Goal: Check status

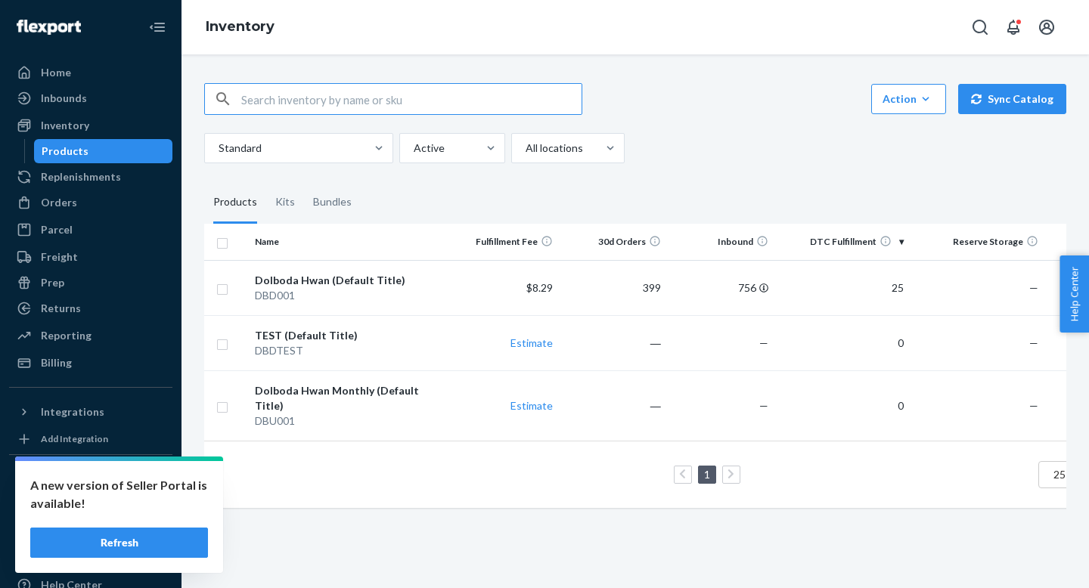
click at [142, 532] on button "Refresh" at bounding box center [119, 543] width 178 height 30
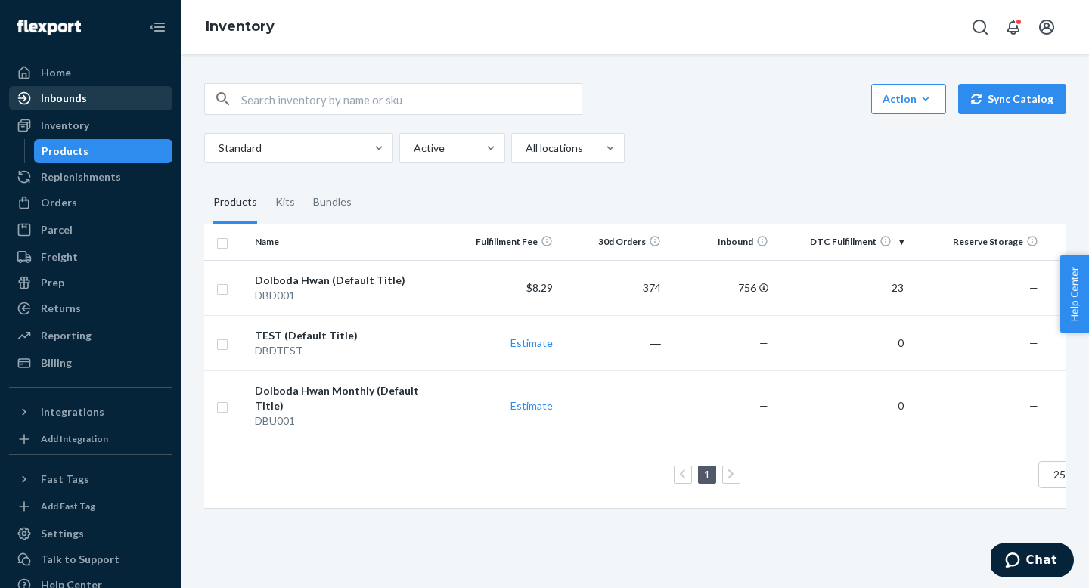
click at [63, 96] on div "Inbounds" at bounding box center [64, 98] width 46 height 15
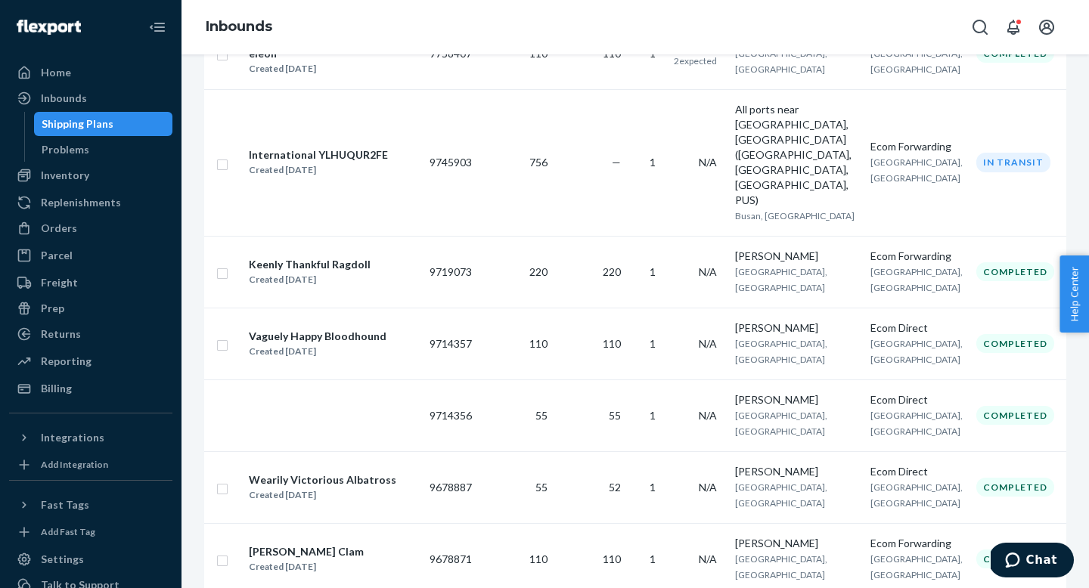
scroll to position [600, 0]
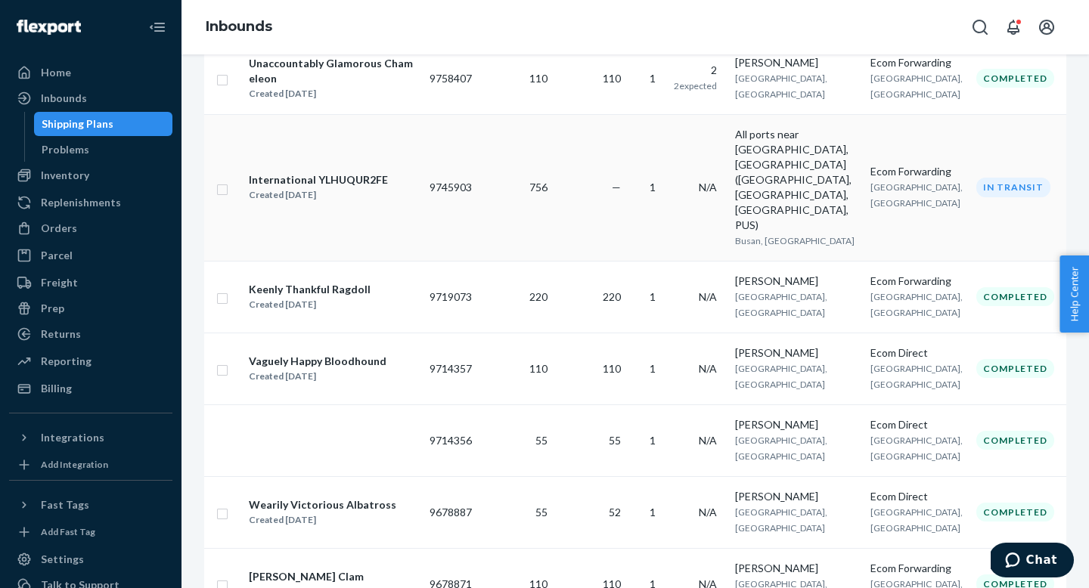
click at [534, 237] on td "756" at bounding box center [516, 187] width 76 height 147
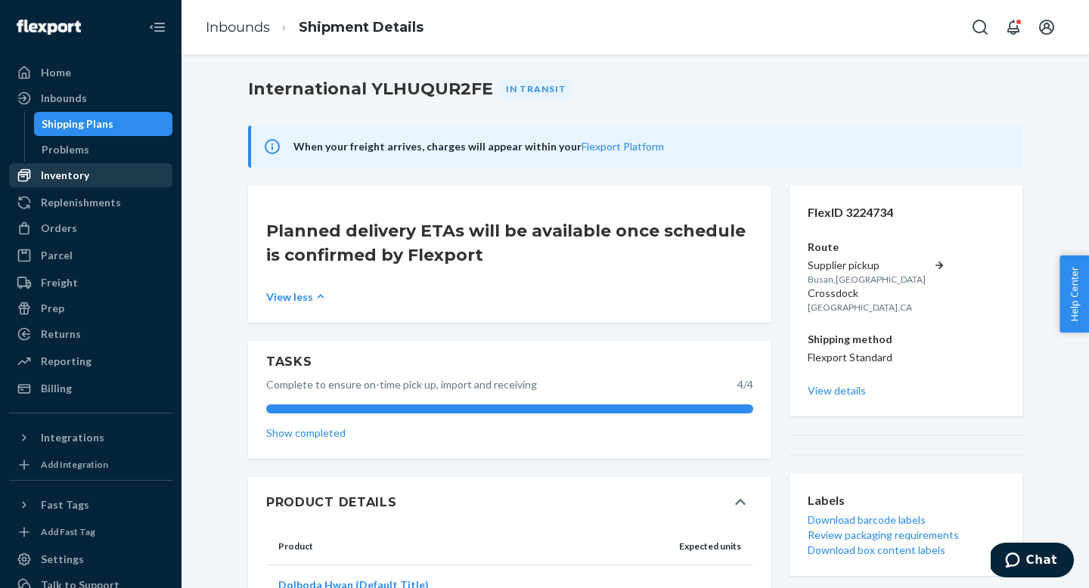
click at [85, 175] on div "Inventory" at bounding box center [65, 175] width 48 height 15
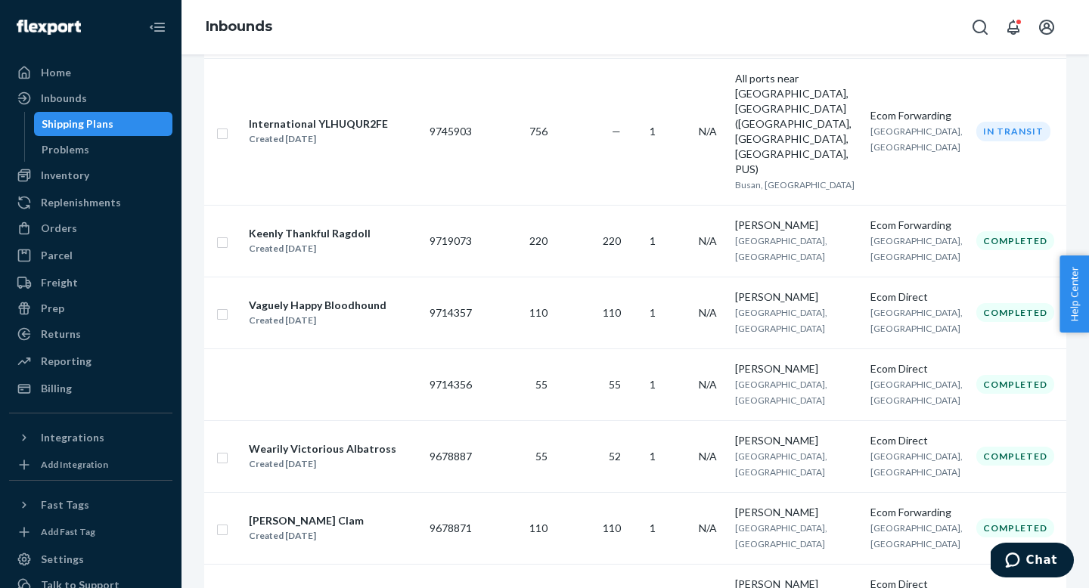
scroll to position [657, 0]
click at [523, 185] on td "756" at bounding box center [516, 130] width 76 height 147
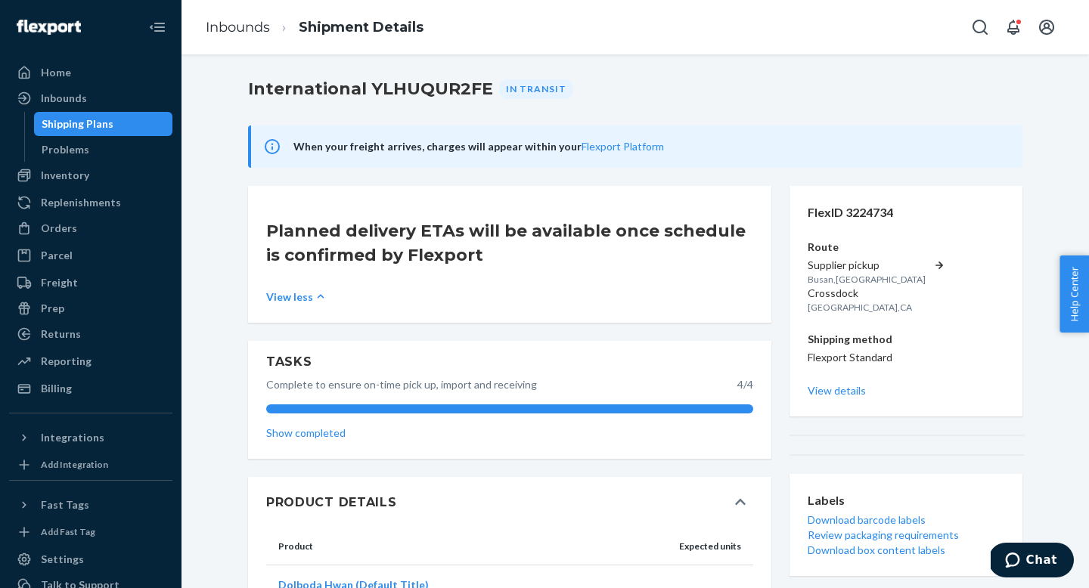
scroll to position [84, 0]
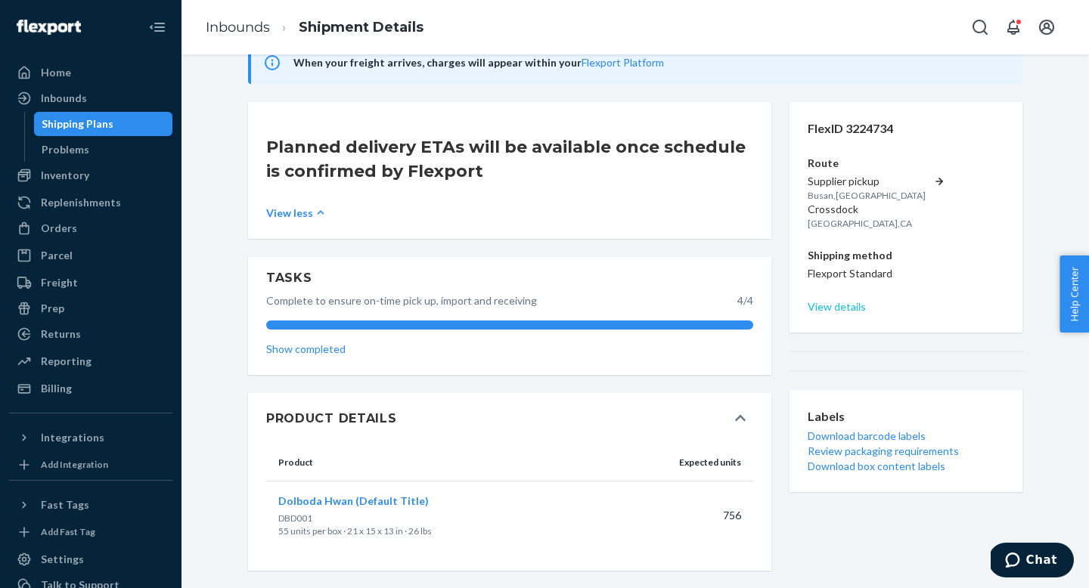
click at [830, 299] on link "View details" at bounding box center [906, 306] width 197 height 15
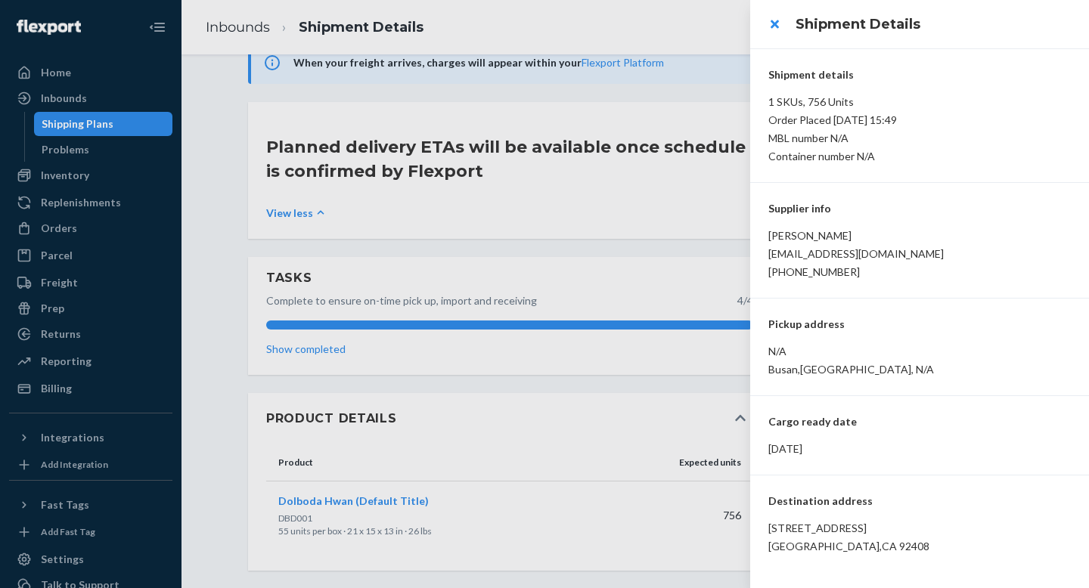
click at [678, 239] on div at bounding box center [544, 294] width 1089 height 588
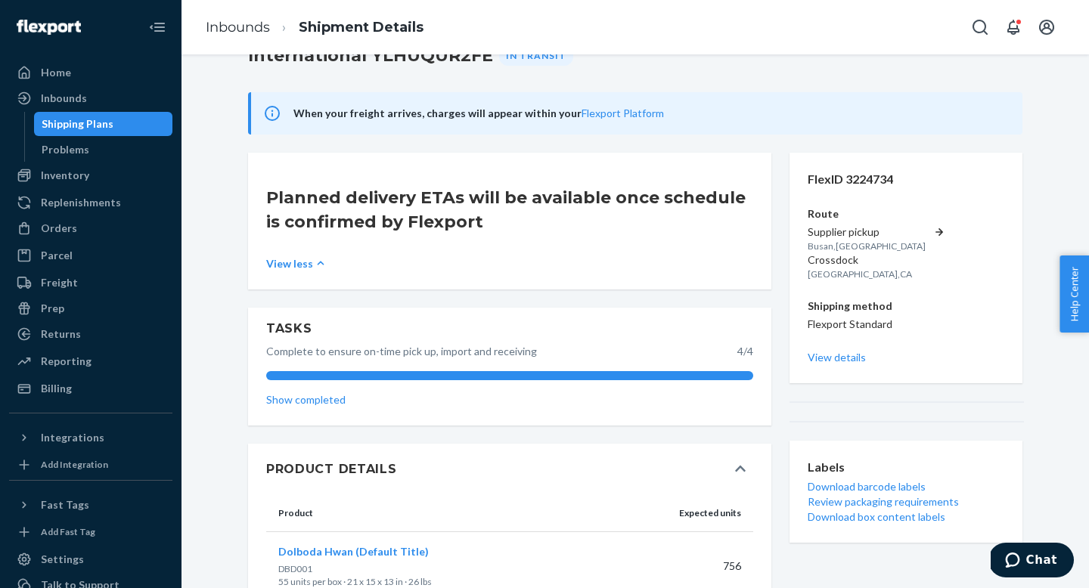
scroll to position [0, 0]
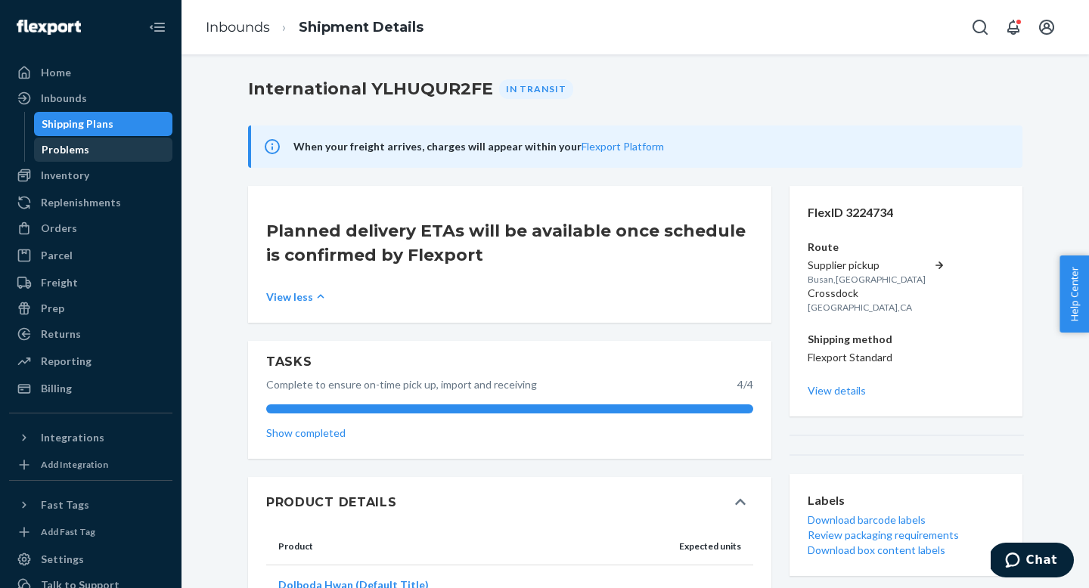
click at [60, 147] on div "Problems" at bounding box center [66, 149] width 48 height 15
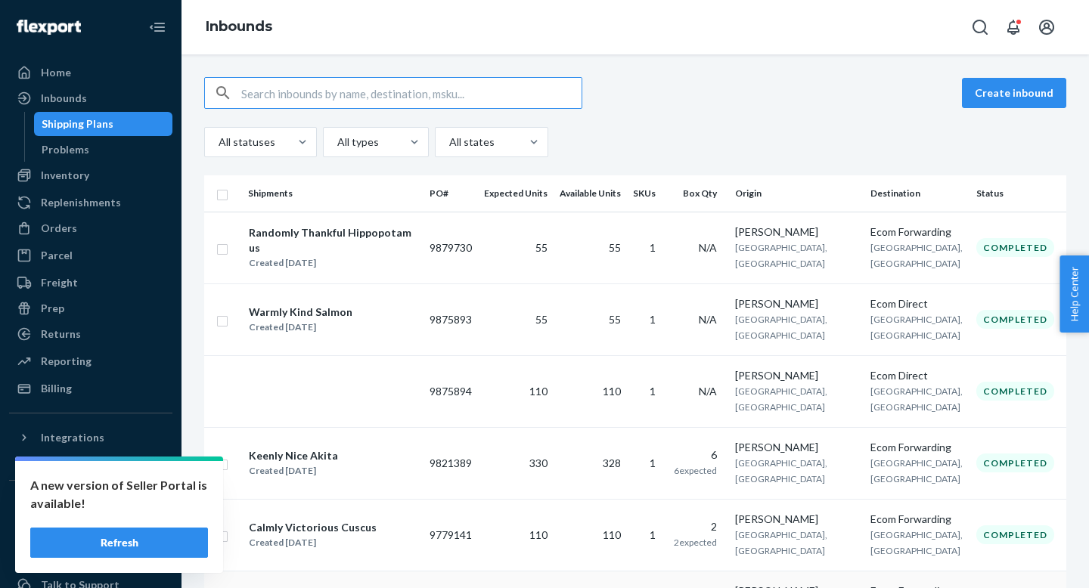
scroll to position [507, 0]
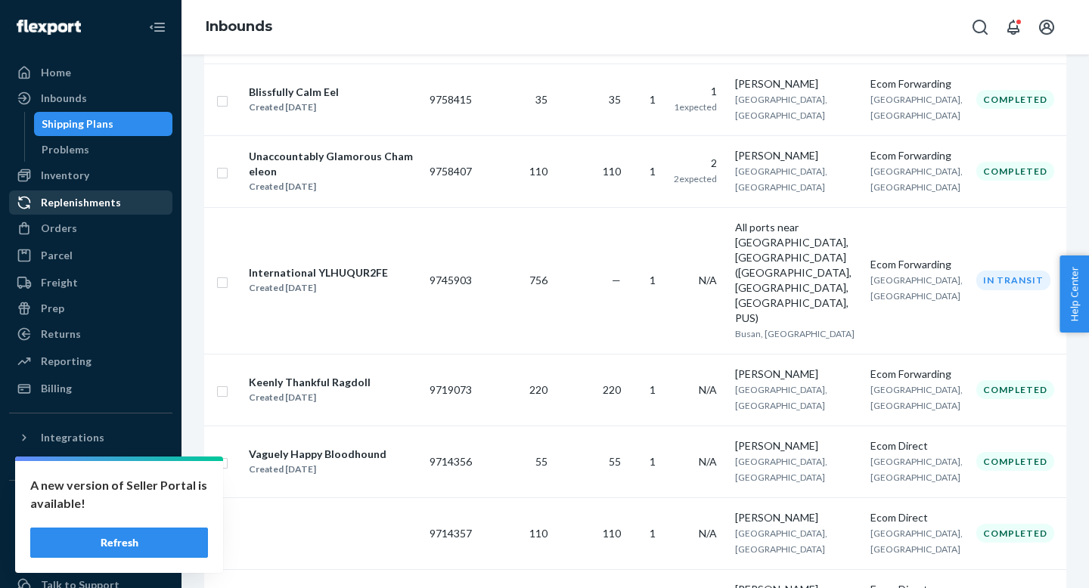
click at [88, 191] on link "Replenishments" at bounding box center [90, 203] width 163 height 24
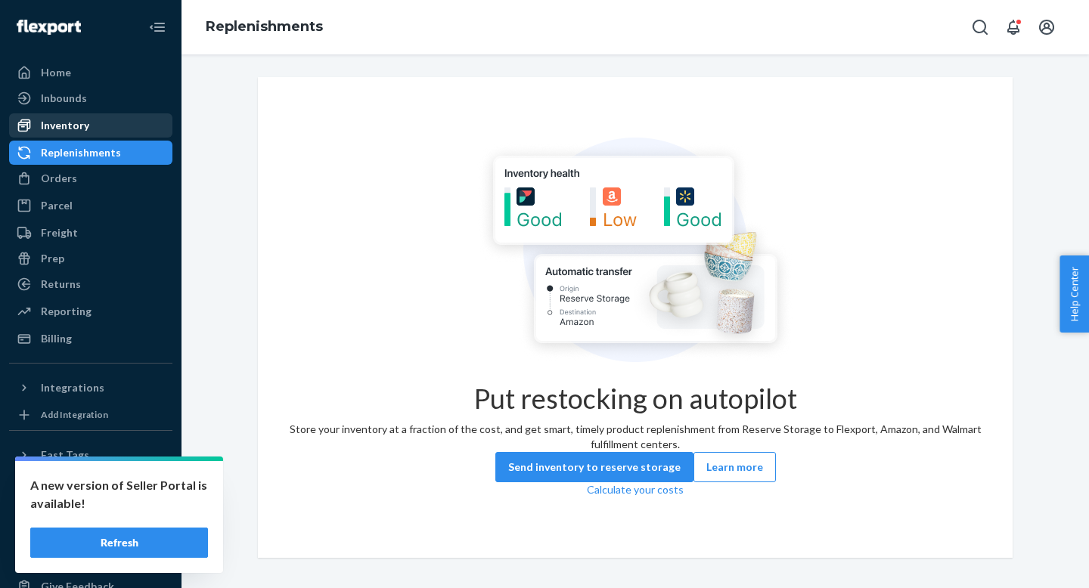
click at [95, 127] on div "Inventory" at bounding box center [91, 125] width 160 height 21
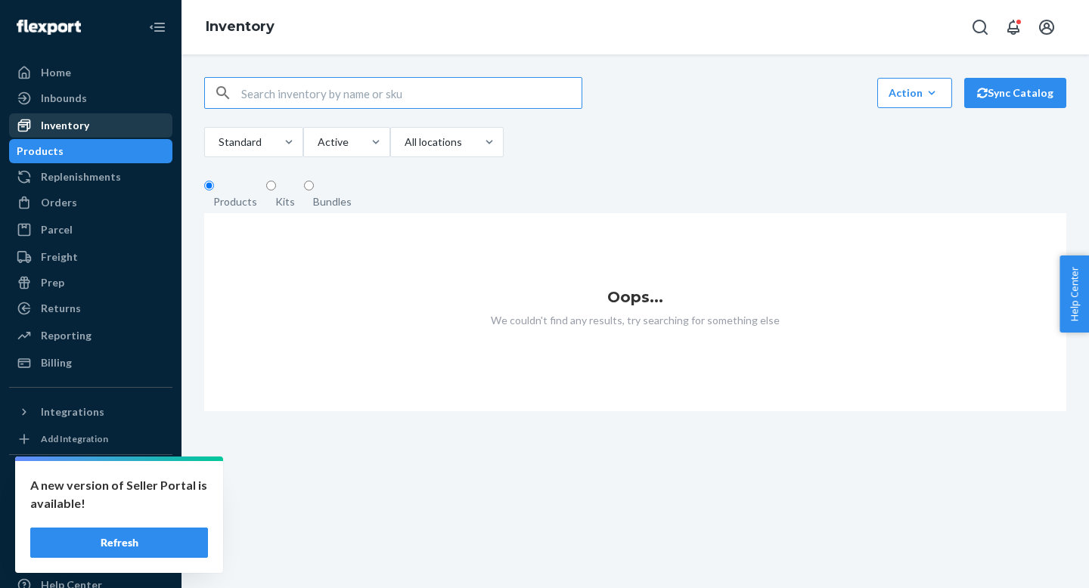
click at [74, 127] on div "Inventory" at bounding box center [65, 125] width 48 height 15
